Goal: Task Accomplishment & Management: Use online tool/utility

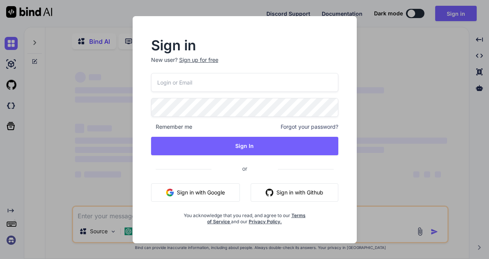
click at [225, 84] on input "email" at bounding box center [244, 82] width 187 height 19
type input "[EMAIL_ADDRESS][DOMAIN_NAME]"
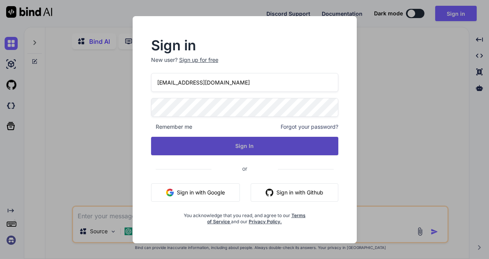
click at [222, 144] on button "Sign In" at bounding box center [244, 146] width 187 height 18
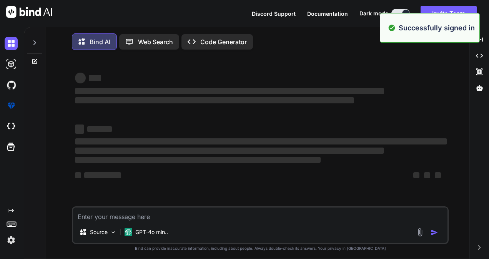
type textarea "x"
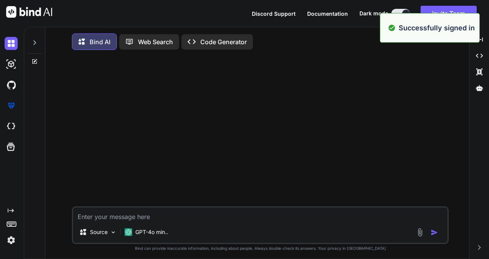
click at [130, 219] on textarea at bounding box center [260, 214] width 374 height 14
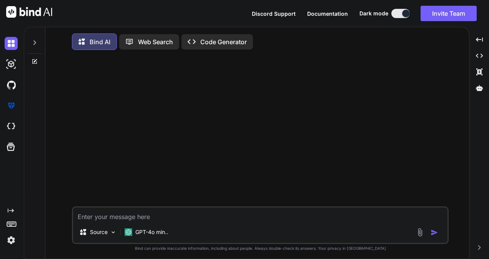
paste textarea "Which among the following is the birthplace of Ratan Tata? Gujarat Mumbai Kolka…"
type textarea "Which among the following is the birthplace of Ratan Tata? Gujarat Mumbai Kolka…"
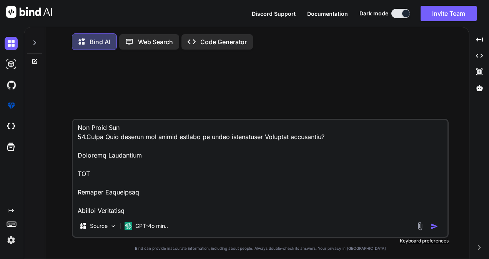
type textarea "x"
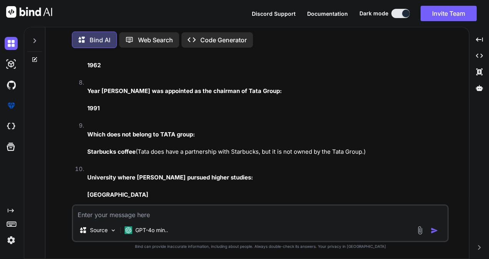
scroll to position [450, 0]
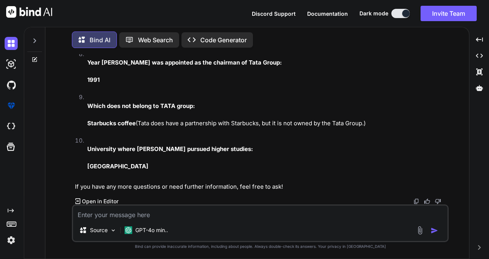
click at [32, 39] on icon at bounding box center [34, 41] width 6 height 6
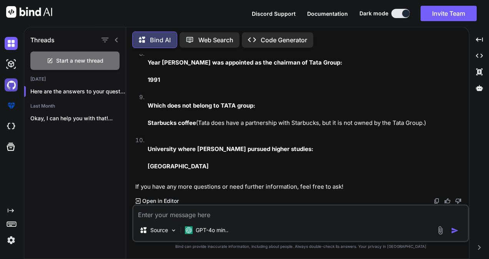
click at [9, 87] on img at bounding box center [11, 84] width 13 height 13
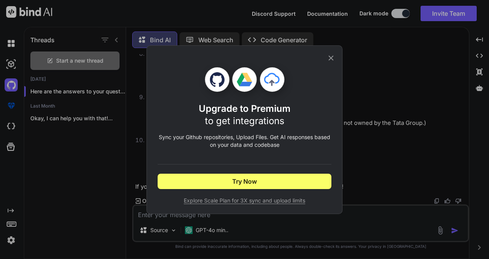
click at [330, 54] on icon at bounding box center [330, 58] width 8 height 8
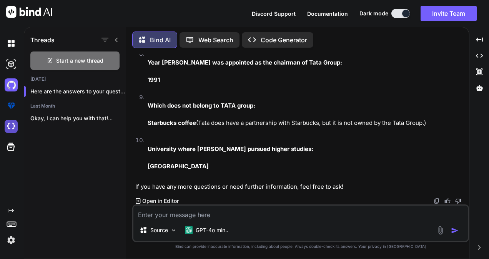
click at [15, 124] on img at bounding box center [11, 126] width 13 height 13
click at [11, 47] on div at bounding box center [13, 43] width 16 height 21
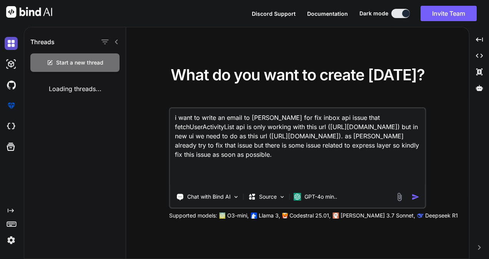
click at [11, 47] on img at bounding box center [11, 43] width 13 height 13
click at [222, 143] on textarea "i want to write an email to Sai Kumar for fix inbox api issue that fetchUserAct…" at bounding box center [297, 147] width 255 height 78
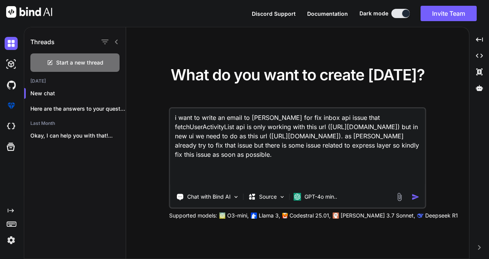
click at [223, 163] on textarea "i want to write an email to Sai Kumar for fix inbox api issue that fetchUserAct…" at bounding box center [297, 147] width 255 height 78
type textarea "x"
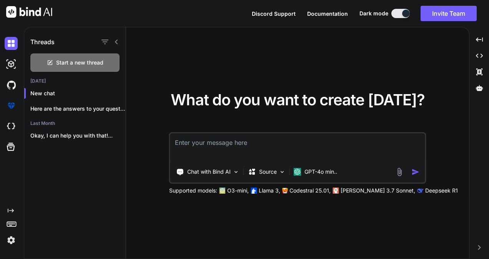
click at [154, 76] on div "What do you want to create today? Chat with Bind AI Source GPT-4o min.. Support…" at bounding box center [297, 143] width 343 height 232
click at [65, 112] on p "Here are the answers to your questions..." at bounding box center [77, 109] width 95 height 8
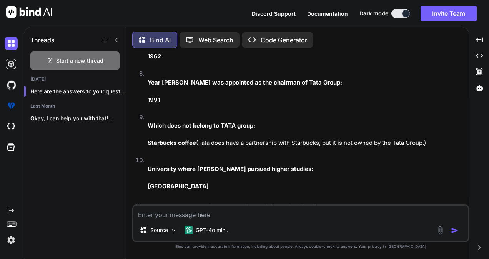
scroll to position [459, 0]
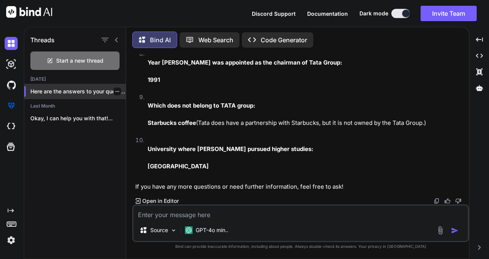
click at [113, 89] on div at bounding box center [117, 92] width 8 height 8
click at [115, 89] on icon "button" at bounding box center [117, 91] width 5 height 5
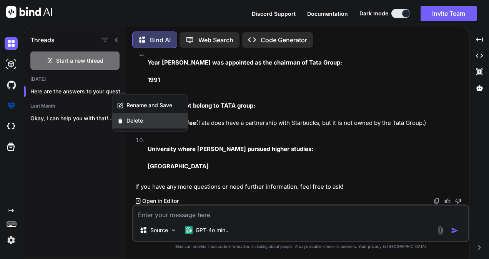
click at [119, 118] on icon "button" at bounding box center [120, 121] width 7 height 7
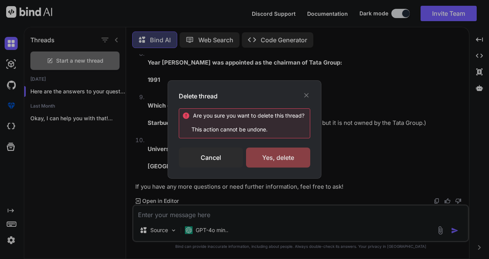
click at [278, 156] on div "Yes, delete" at bounding box center [278, 157] width 64 height 20
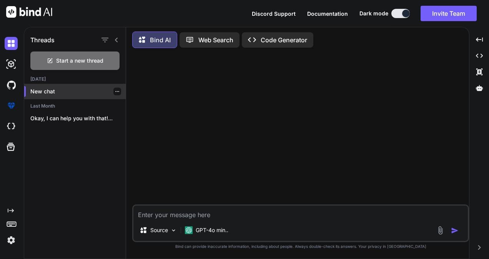
click at [76, 91] on p "New chat" at bounding box center [77, 92] width 95 height 8
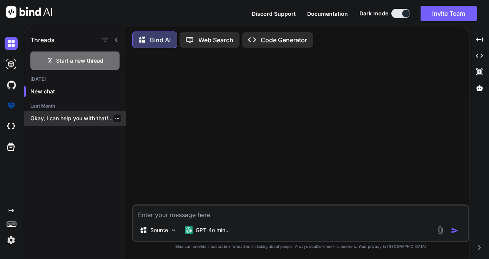
click at [84, 116] on p "Okay, I can help you with that!..." at bounding box center [77, 118] width 95 height 8
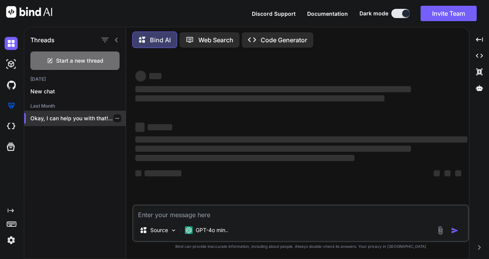
click at [115, 116] on icon "button" at bounding box center [117, 118] width 5 height 5
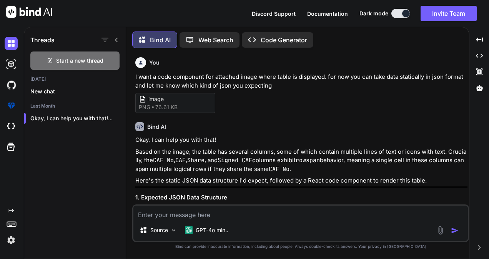
click at [233, 130] on div "Bind AI" at bounding box center [301, 126] width 332 height 9
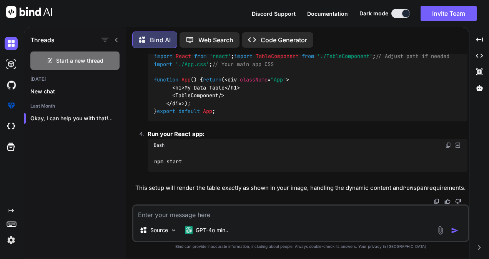
scroll to position [3088, 0]
click at [71, 171] on div "Threads Start a new thread Today New chat Last Month Okay, I can help you with …" at bounding box center [75, 141] width 102 height 233
click at [8, 244] on img at bounding box center [11, 240] width 13 height 13
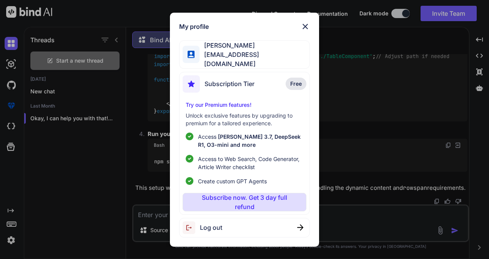
click at [306, 31] on img at bounding box center [304, 26] width 9 height 9
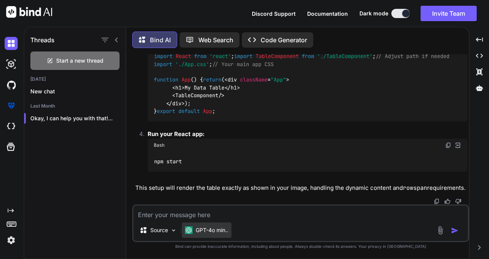
click at [217, 227] on p "GPT-4o min.." at bounding box center [211, 230] width 33 height 8
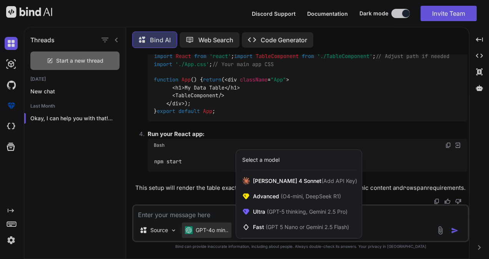
click at [361, 136] on div at bounding box center [244, 129] width 489 height 259
type textarea "x"
